Goal: Transaction & Acquisition: Purchase product/service

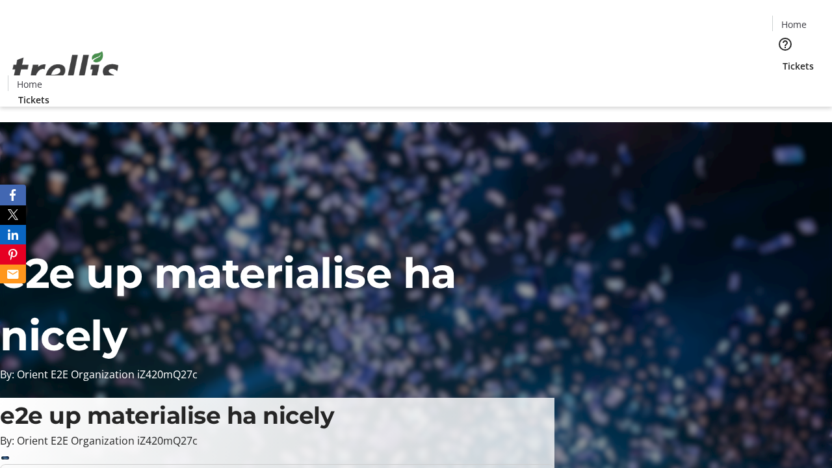
click at [782, 59] on span "Tickets" at bounding box center [797, 66] width 31 height 14
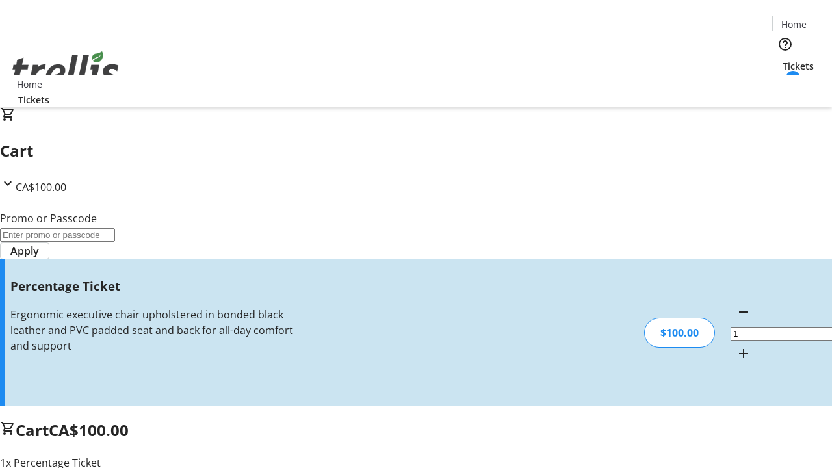
type input "BAR"
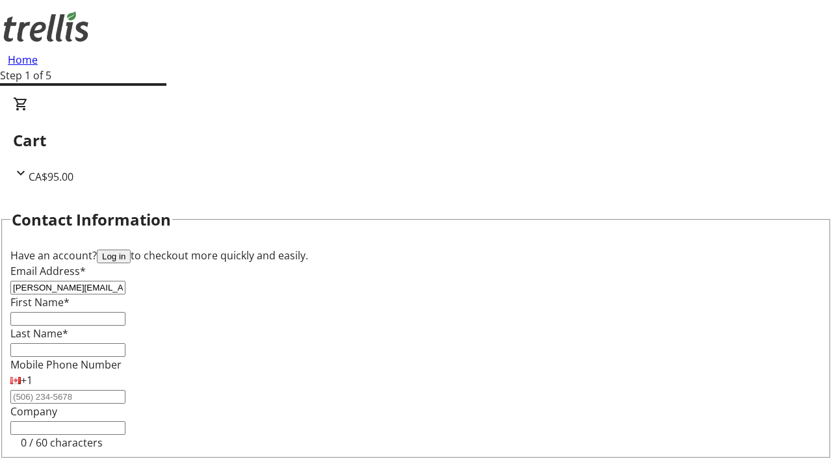
type input "[PERSON_NAME][EMAIL_ADDRESS][DOMAIN_NAME]"
type input "[PERSON_NAME]"
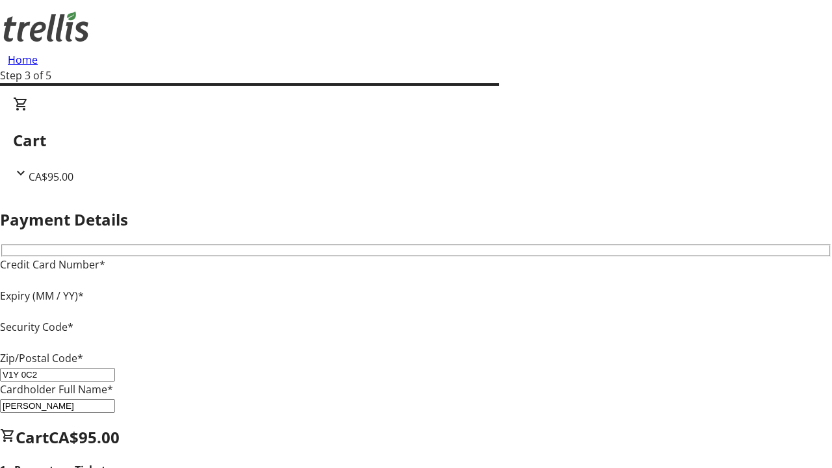
type input "V1Y 0C2"
